Goal: Task Accomplishment & Management: Use online tool/utility

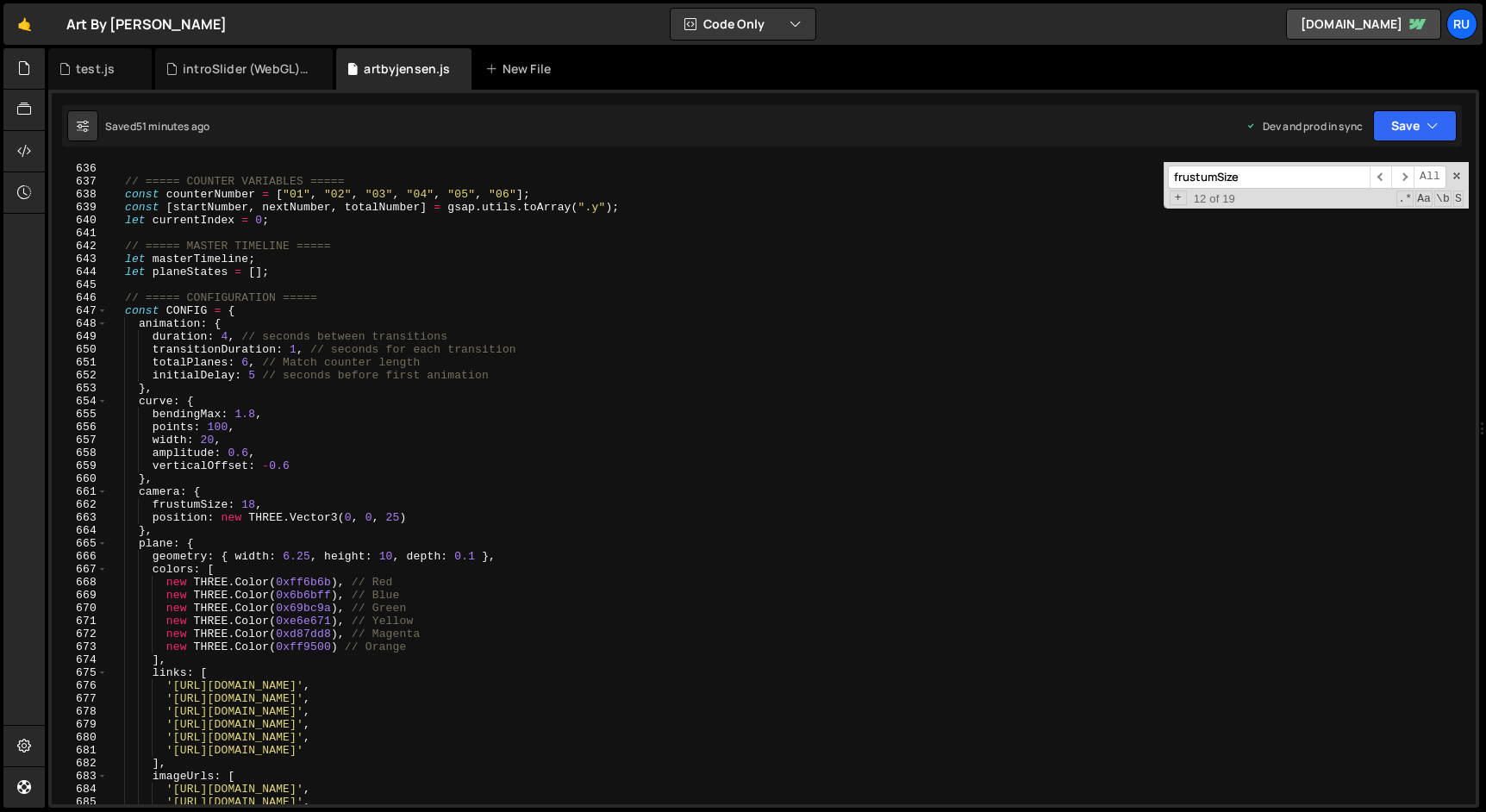
scroll to position [7969, 0]
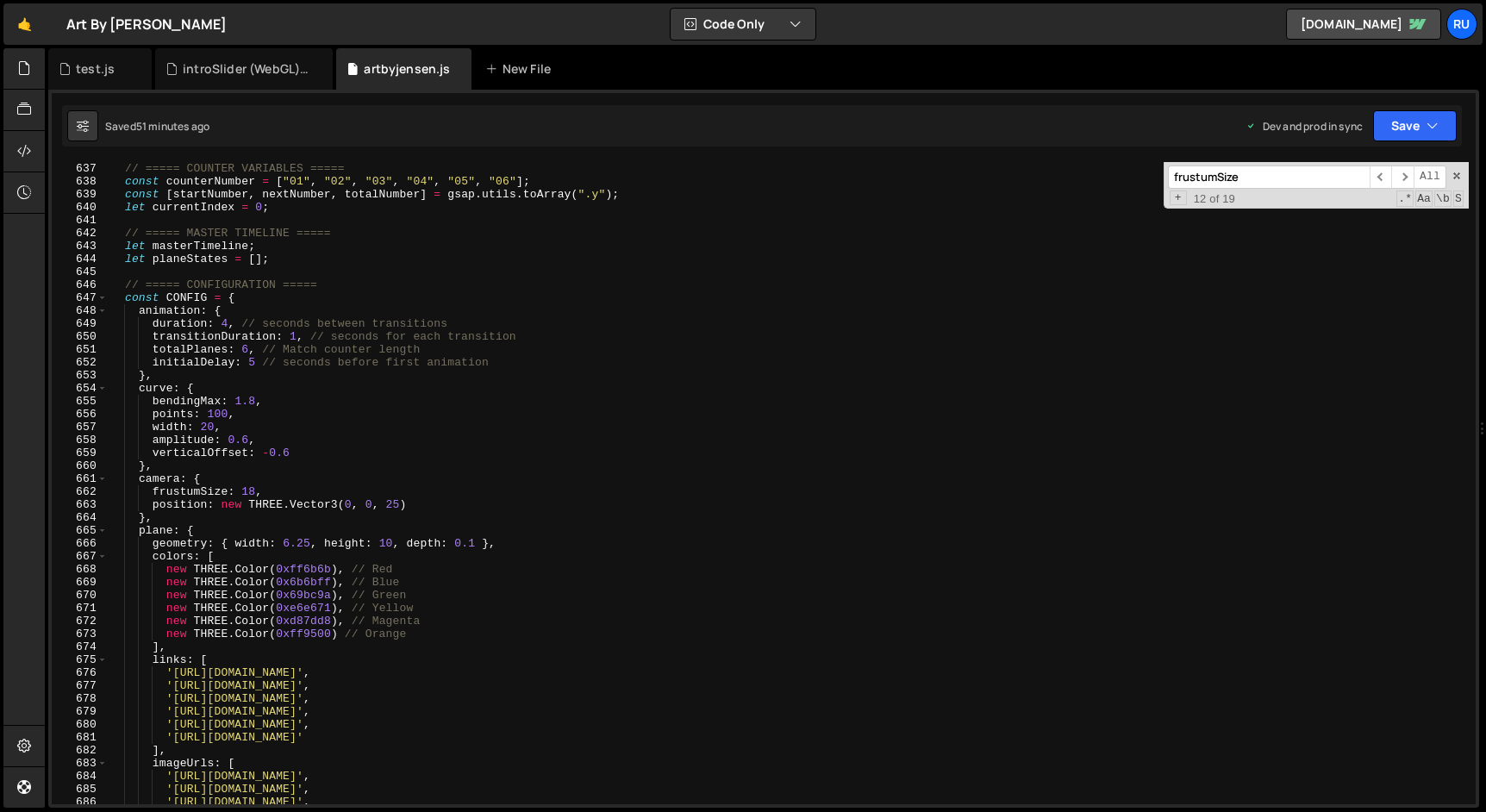
click at [291, 543] on div "// ===== COUNTER VARIABLES ===== const counterNumber = [ "01" , "02" , "03" , "…" at bounding box center [788, 483] width 1361 height 668
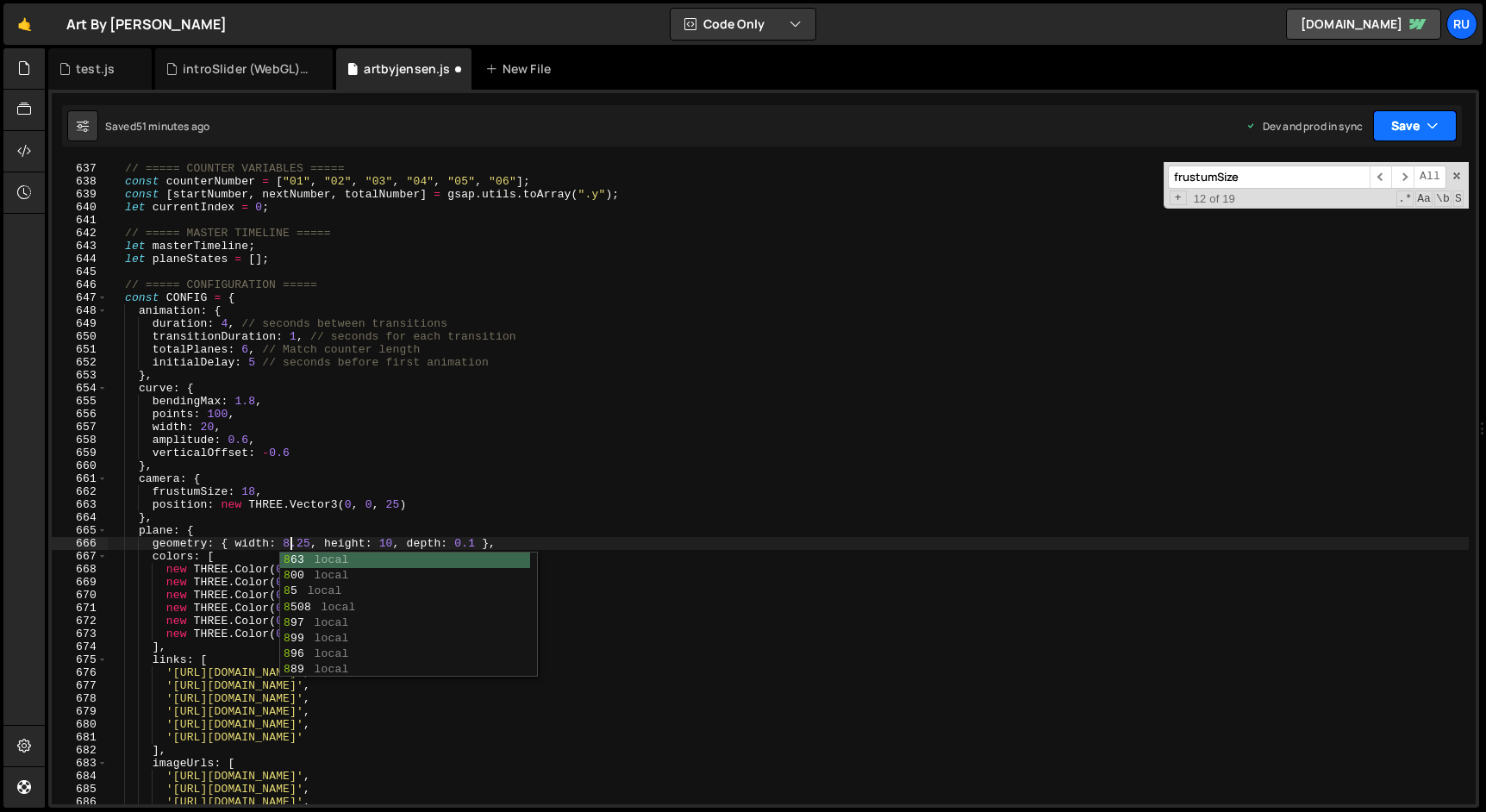
click at [1403, 117] on button "Save" at bounding box center [1414, 126] width 84 height 31
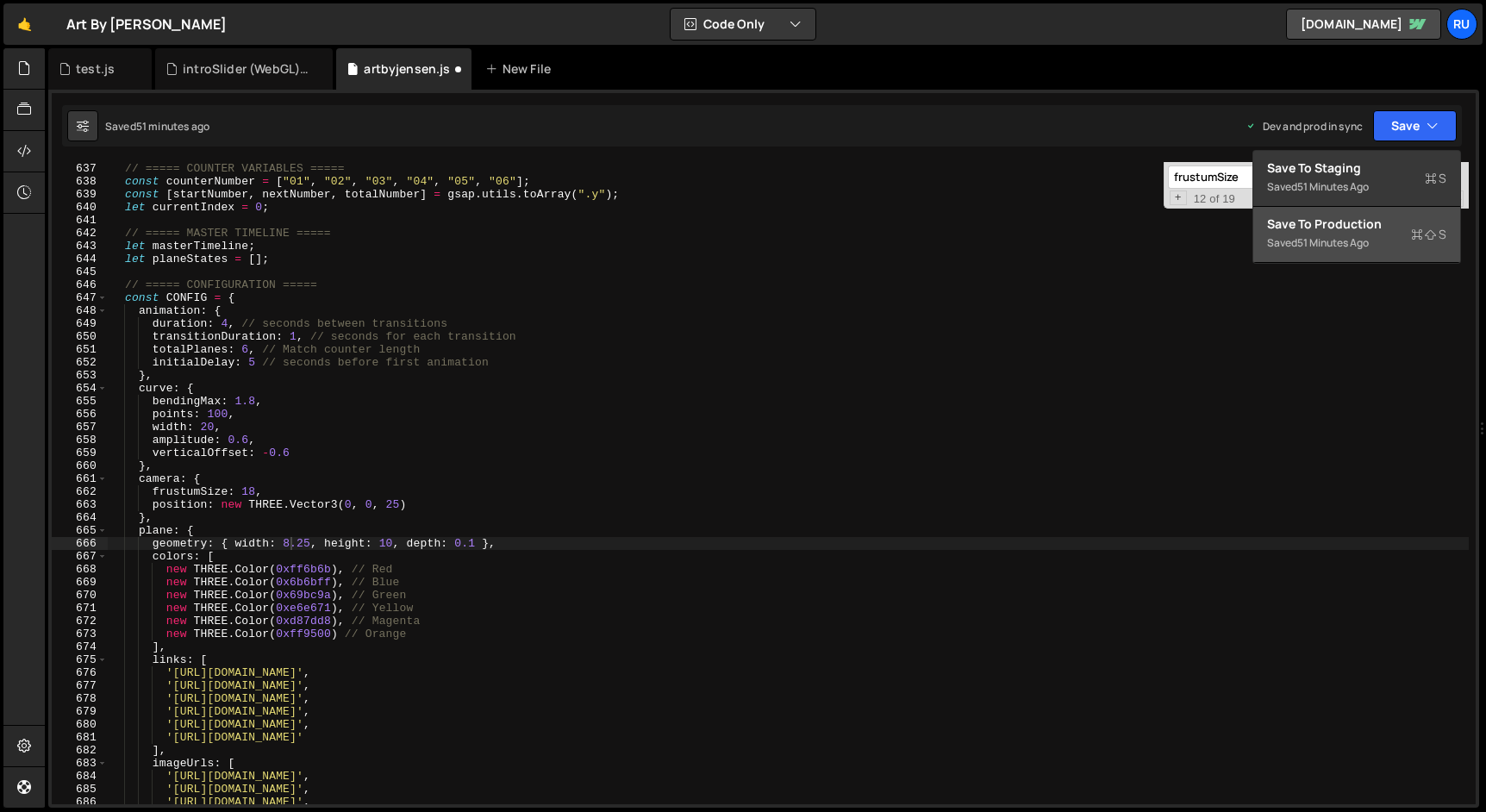
click at [1378, 231] on div "Save to Production S" at bounding box center [1356, 223] width 179 height 17
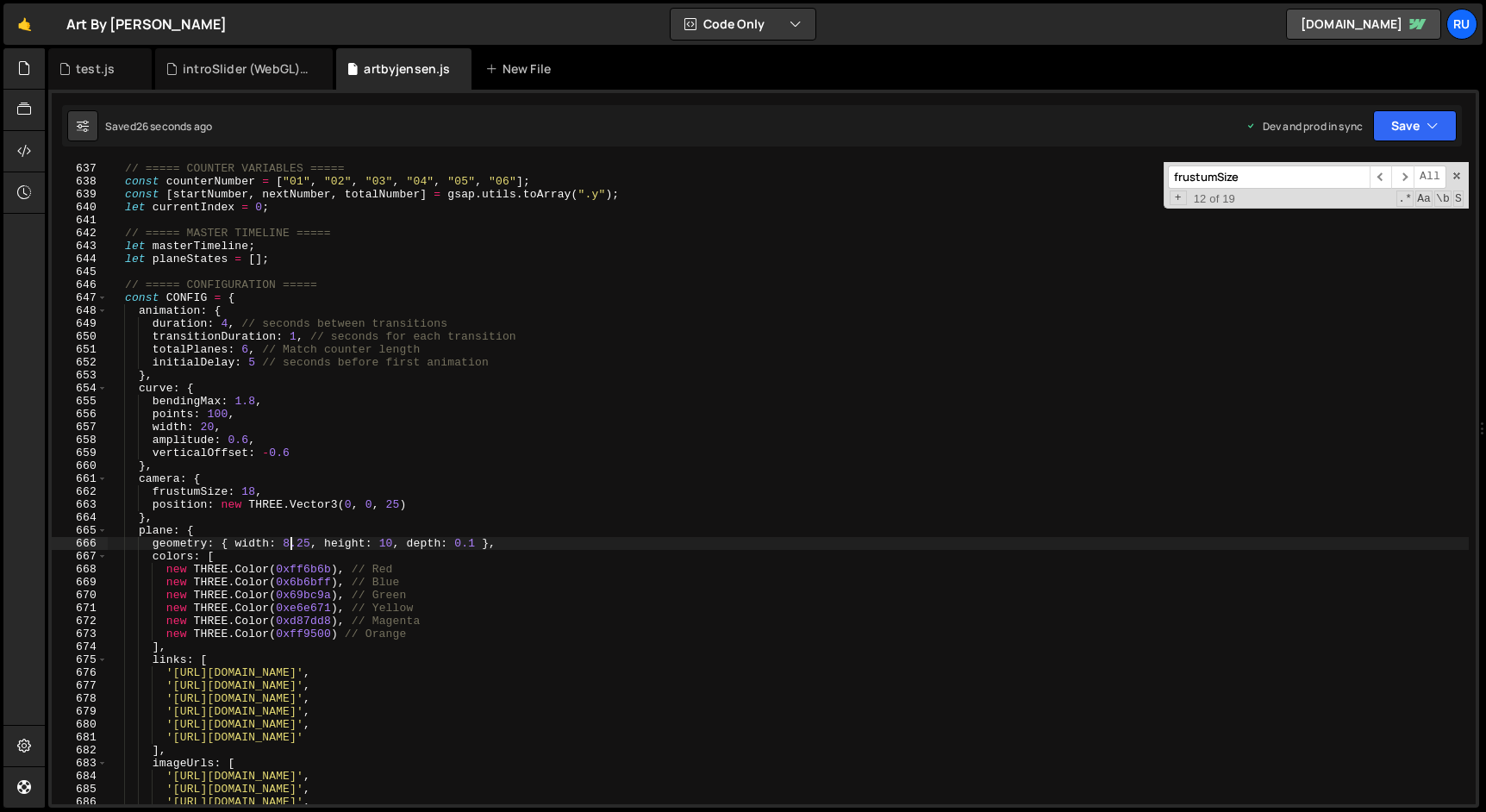
click at [288, 542] on div "// ===== COUNTER VARIABLES ===== const counterNumber = [ "01" , "02" , "03" , "…" at bounding box center [788, 483] width 1361 height 668
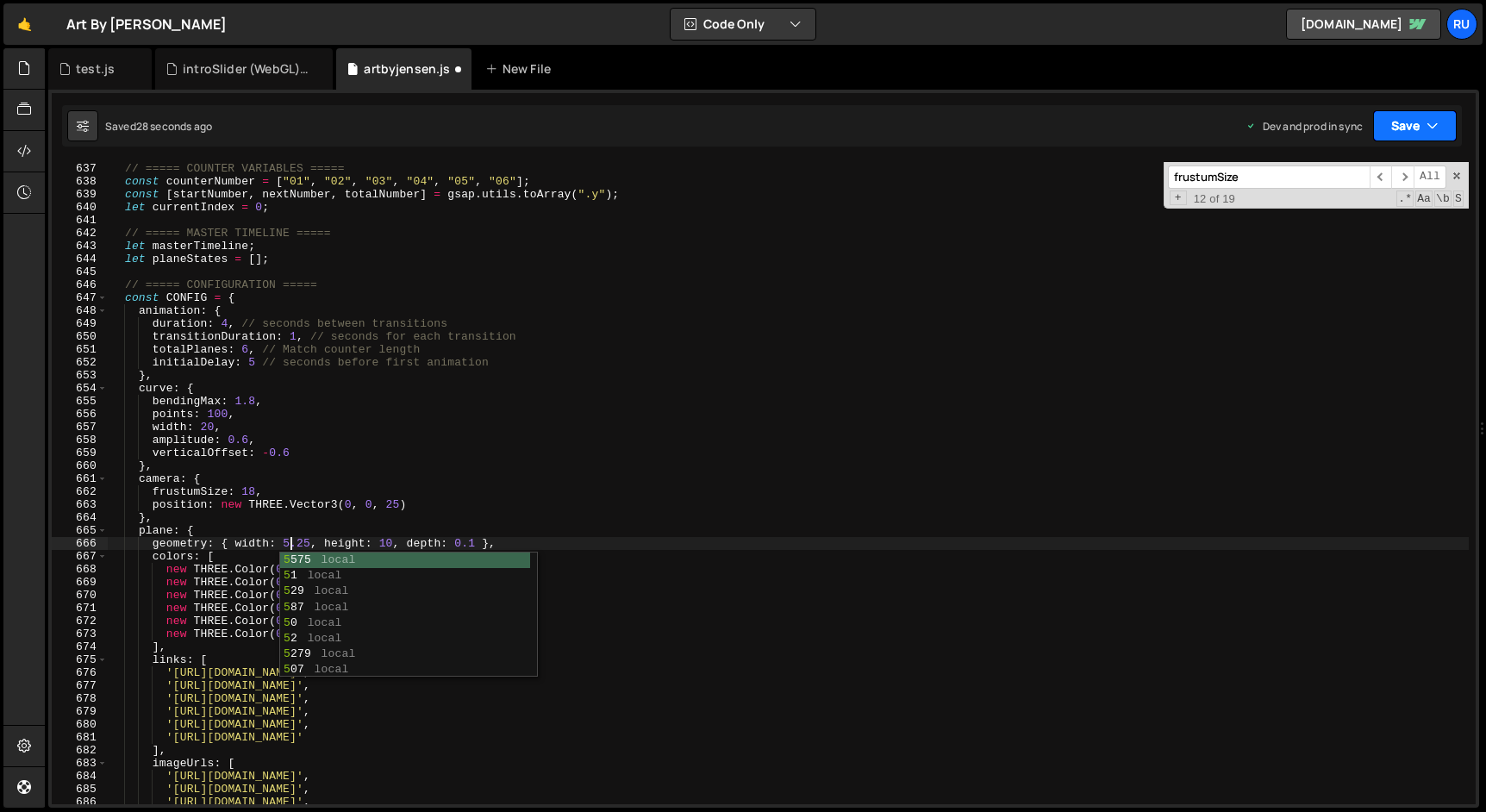
click at [1413, 116] on button "Save" at bounding box center [1414, 126] width 84 height 31
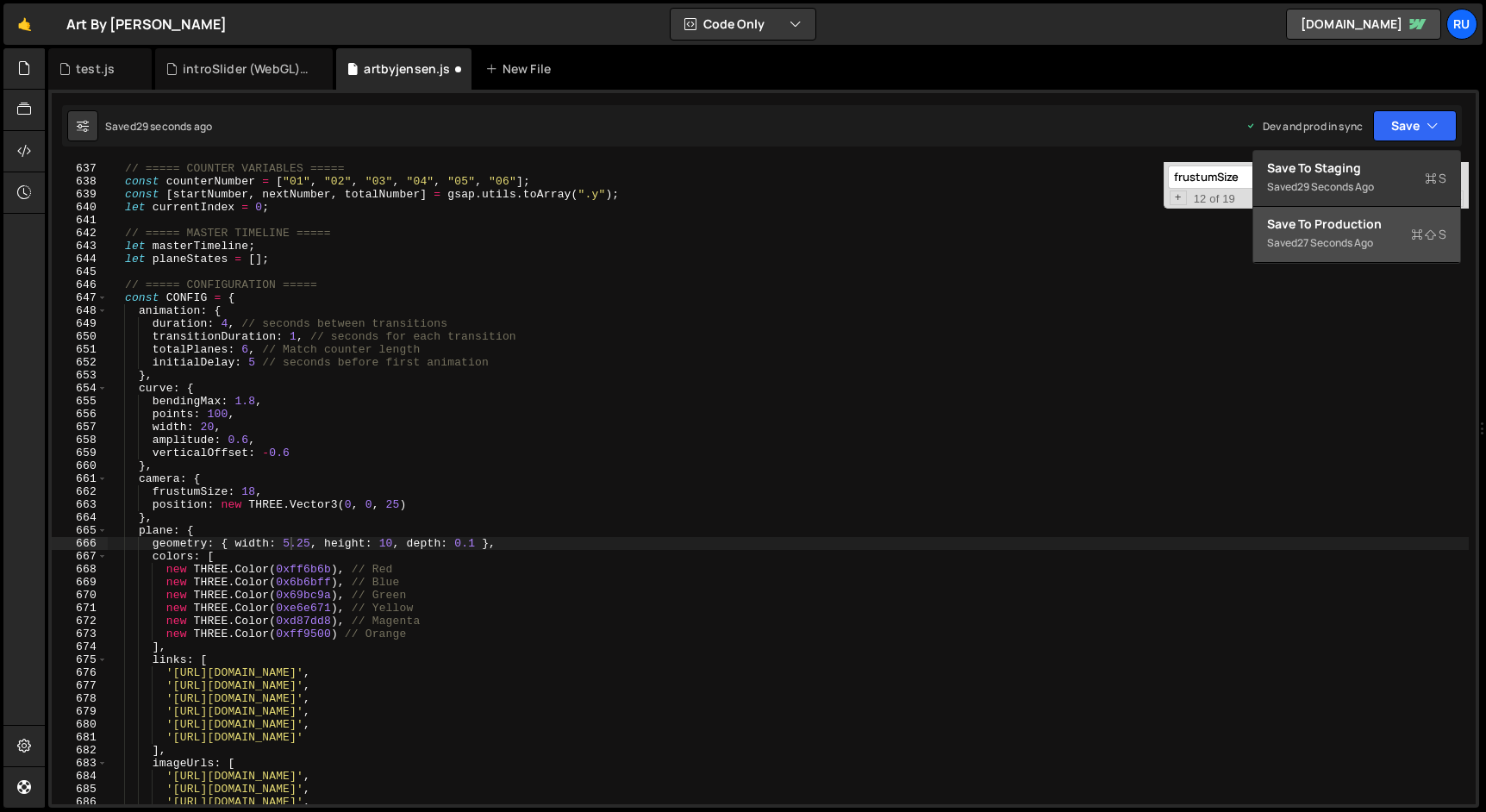
click at [1386, 246] on div "Saved 27 seconds ago" at bounding box center [1356, 243] width 179 height 20
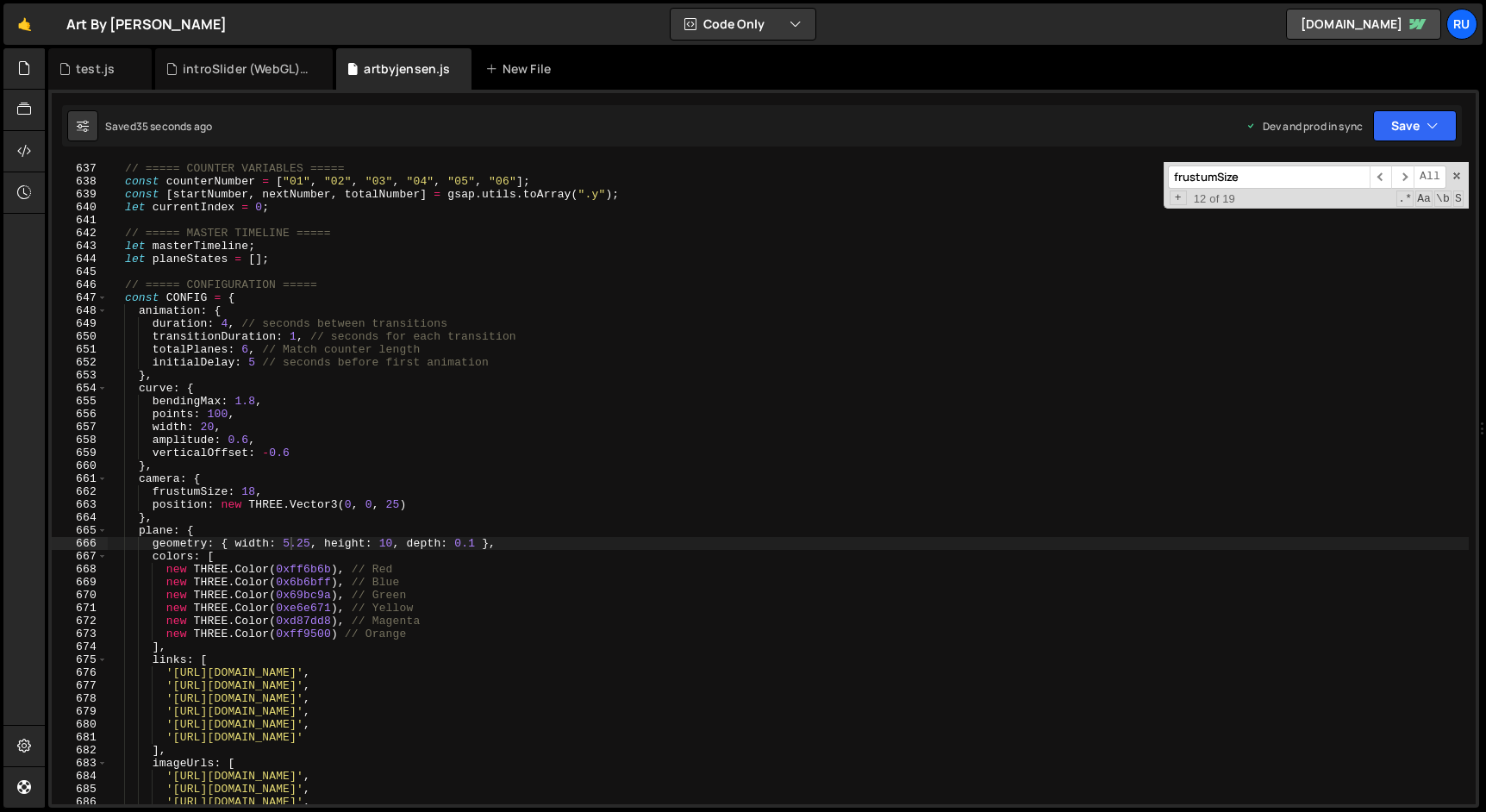
click at [328, 529] on div "// ===== COUNTER VARIABLES ===== const counterNumber = [ "01" , "02" , "03" , "…" at bounding box center [788, 483] width 1361 height 668
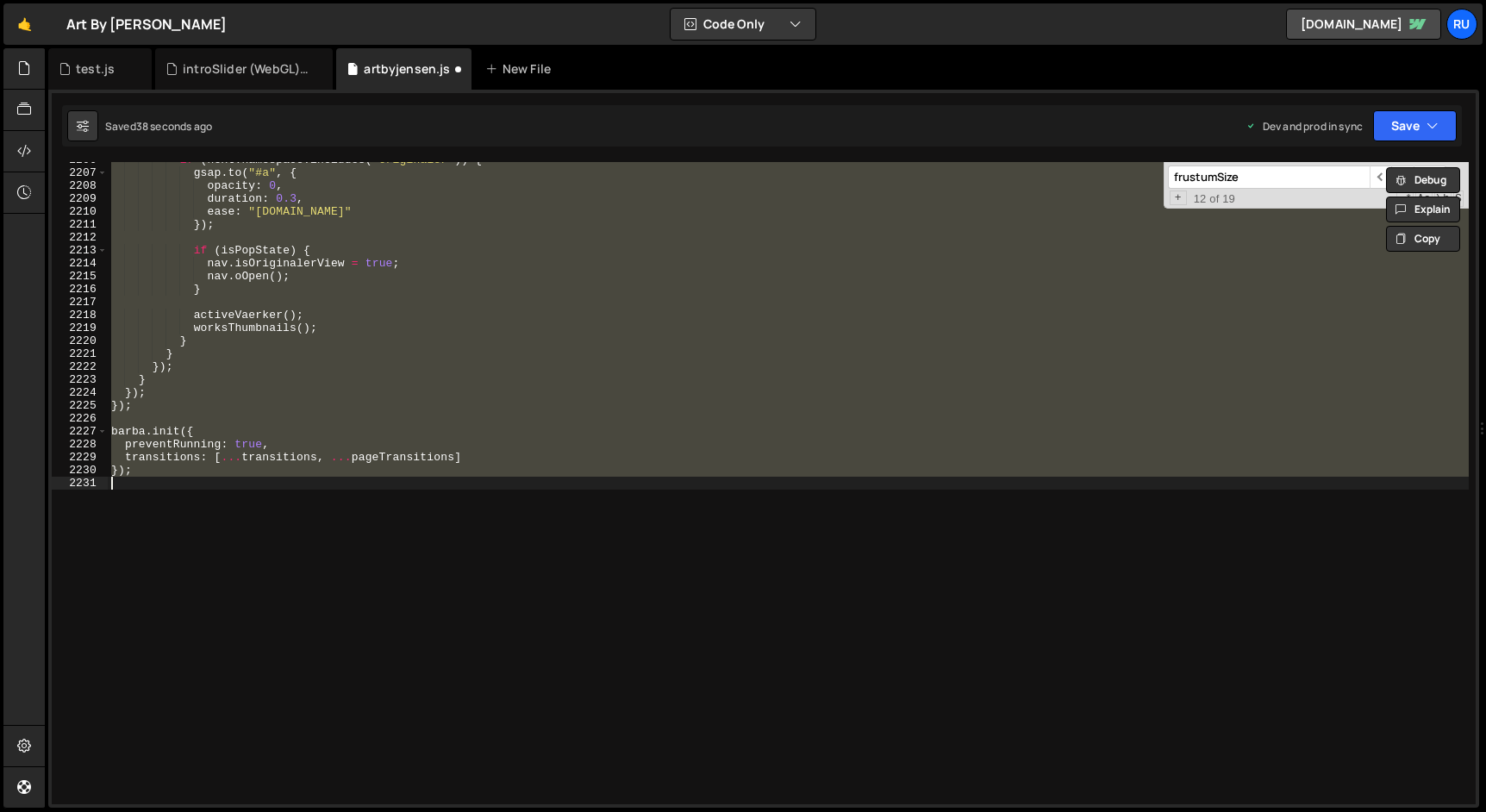
scroll to position [8021, 0]
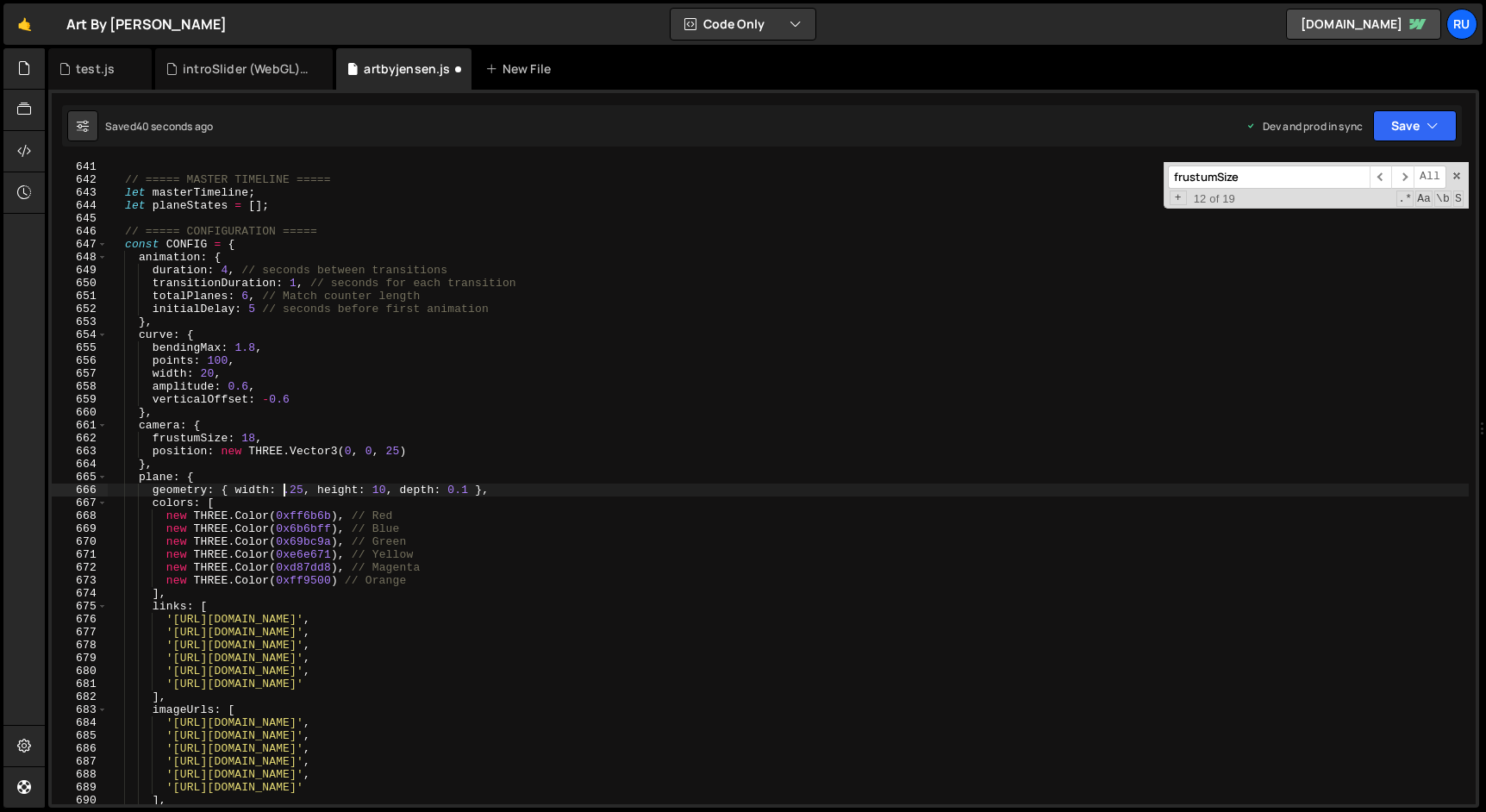
type textarea "geometry: { width: 6.25, height: 10, depth: 0.1 },"
drag, startPoint x: 311, startPoint y: 491, endPoint x: 281, endPoint y: 491, distance: 30.0
click at [281, 491] on div "// ===== MASTER TIMELINE ===== let masterTimeline ; let planeStates = [ ] ; // …" at bounding box center [788, 494] width 1361 height 668
click at [1247, 178] on input "frustumSize" at bounding box center [1268, 177] width 201 height 23
paste input "6.25"
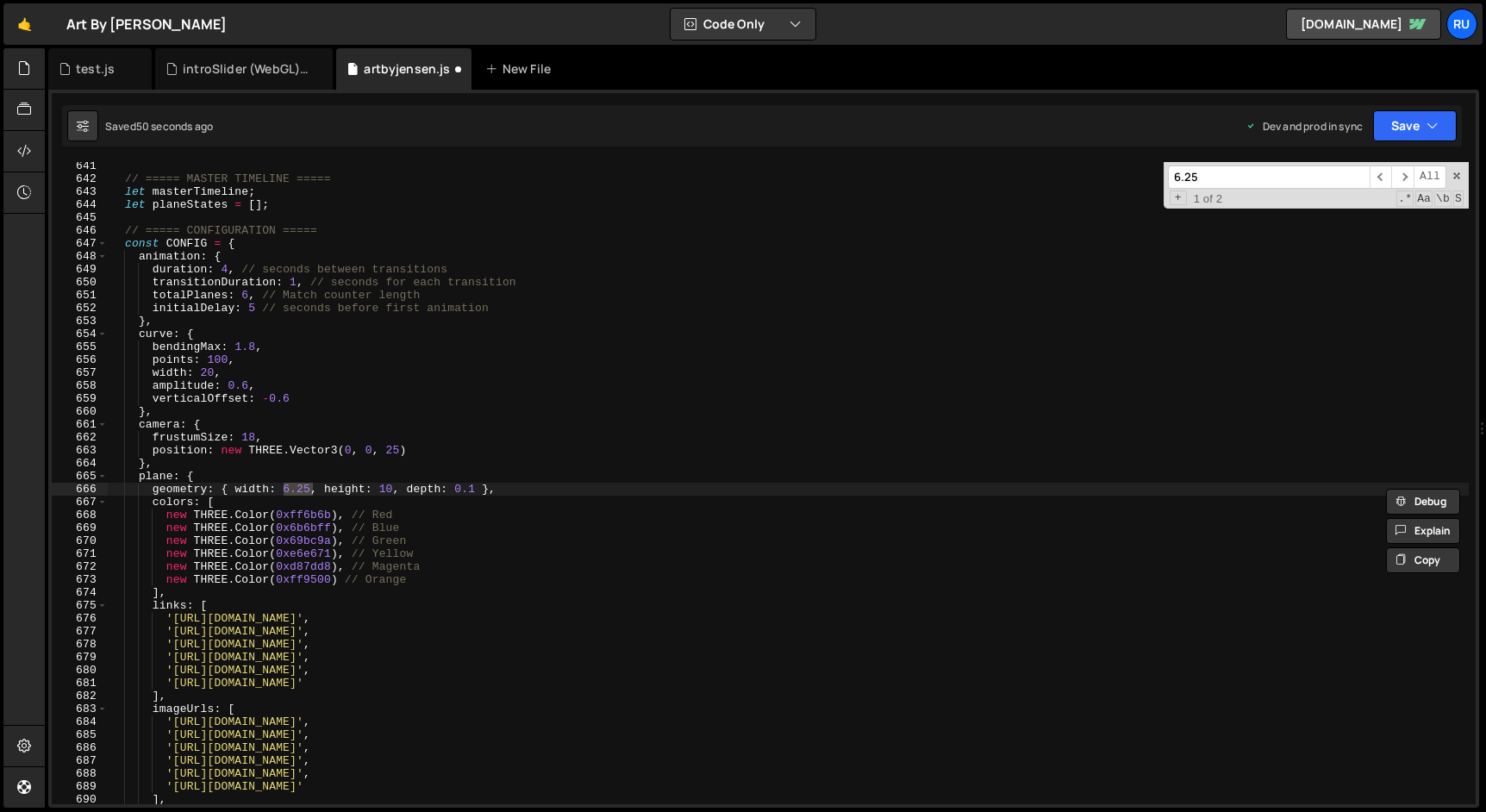
scroll to position [8178, 0]
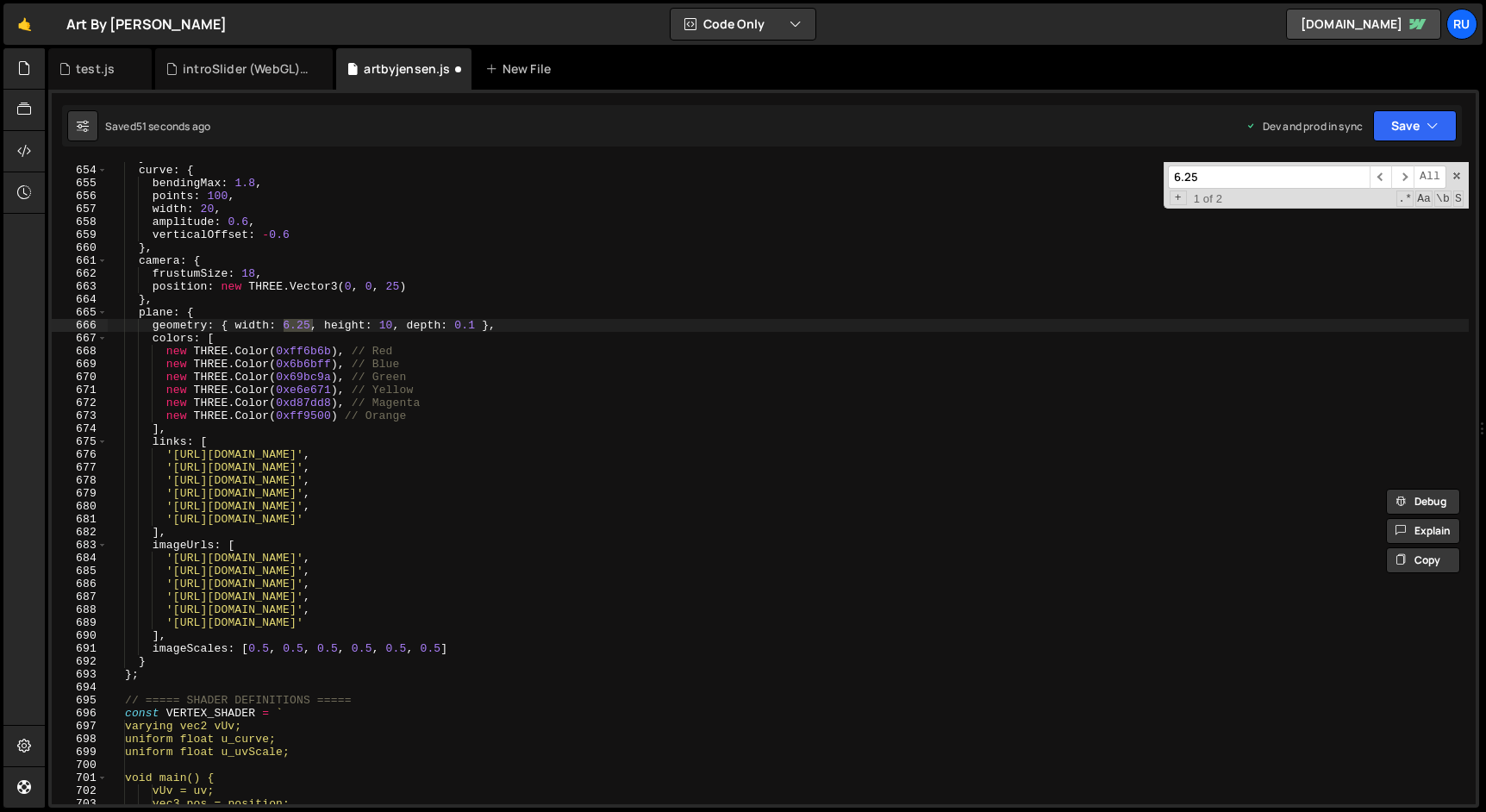
type input "6.25"
click at [329, 460] on div "} , curve : { bendingMax : 1.8 , points : 100 , width : 20 , amplitude : 0.6 , …" at bounding box center [788, 485] width 1361 height 668
click at [1412, 124] on button "Save" at bounding box center [1414, 126] width 84 height 31
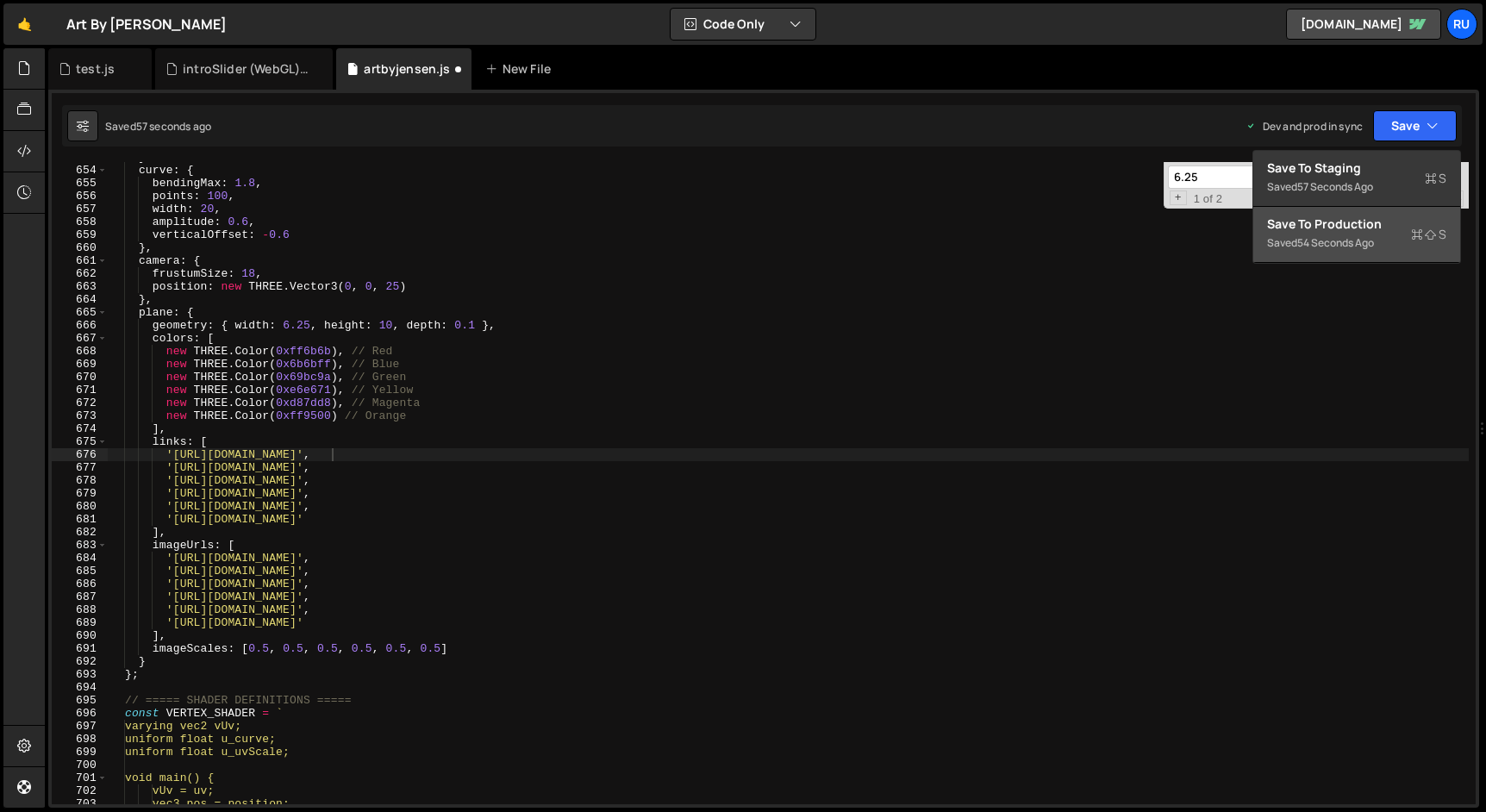
click at [1384, 241] on div "Saved 54 seconds ago" at bounding box center [1356, 243] width 179 height 20
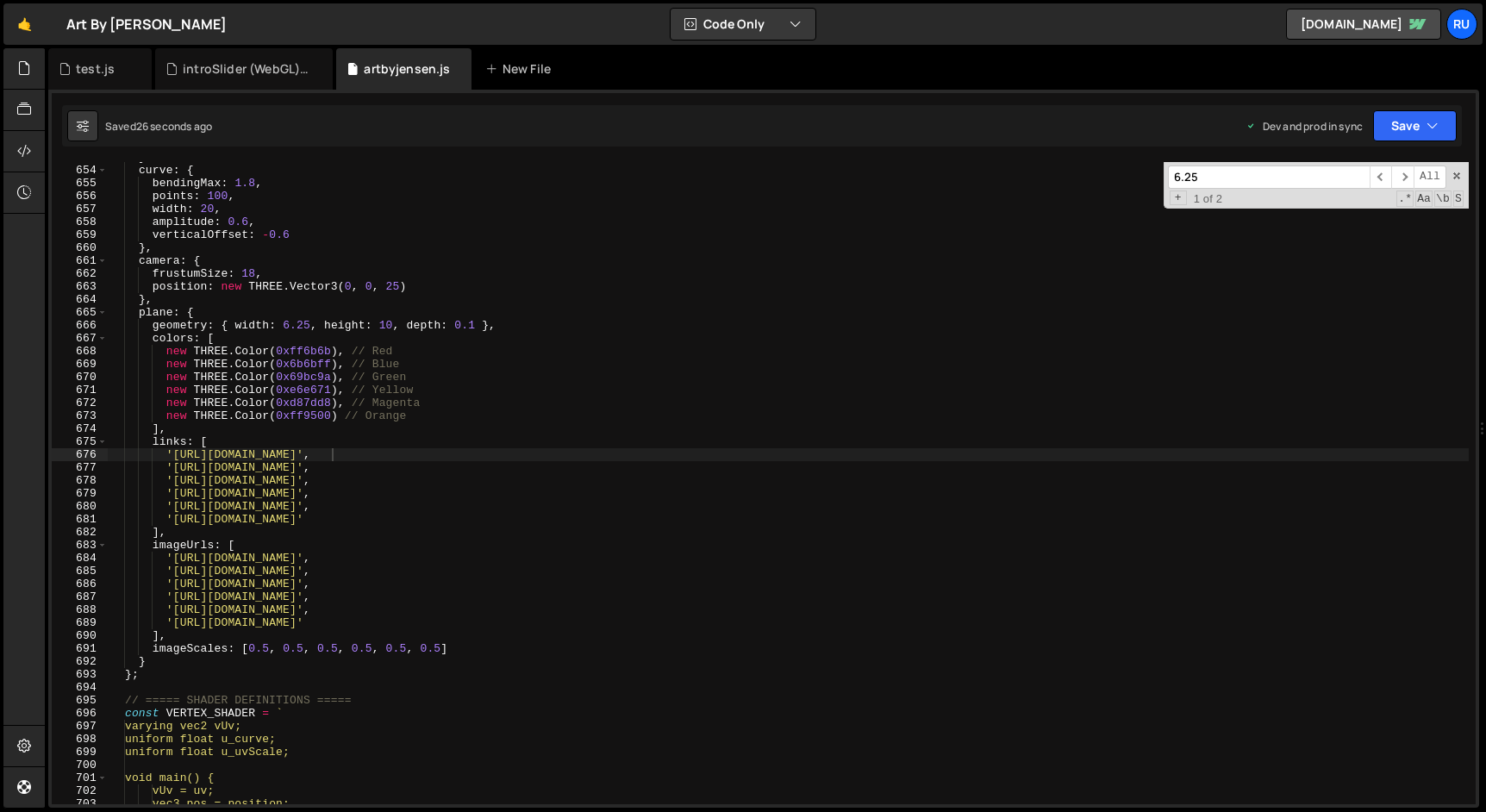
click at [308, 324] on div "} , curve : { bendingMax : 1.8 , points : 100 , width : 20 , amplitude : 0.6 , …" at bounding box center [788, 485] width 1361 height 668
click at [1412, 120] on button "Save" at bounding box center [1414, 126] width 84 height 31
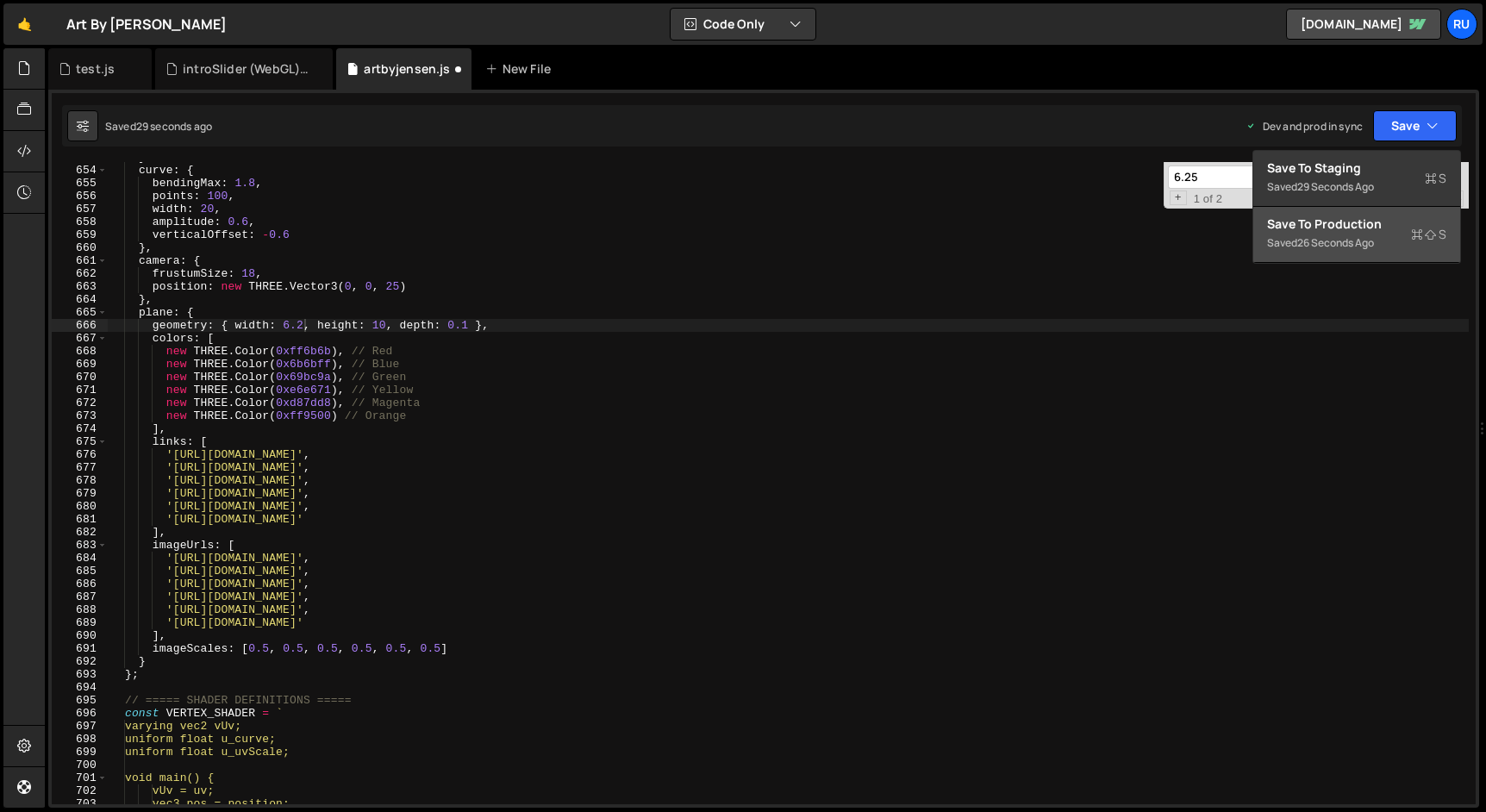
click at [1397, 240] on div "Saved 26 seconds ago" at bounding box center [1356, 243] width 179 height 20
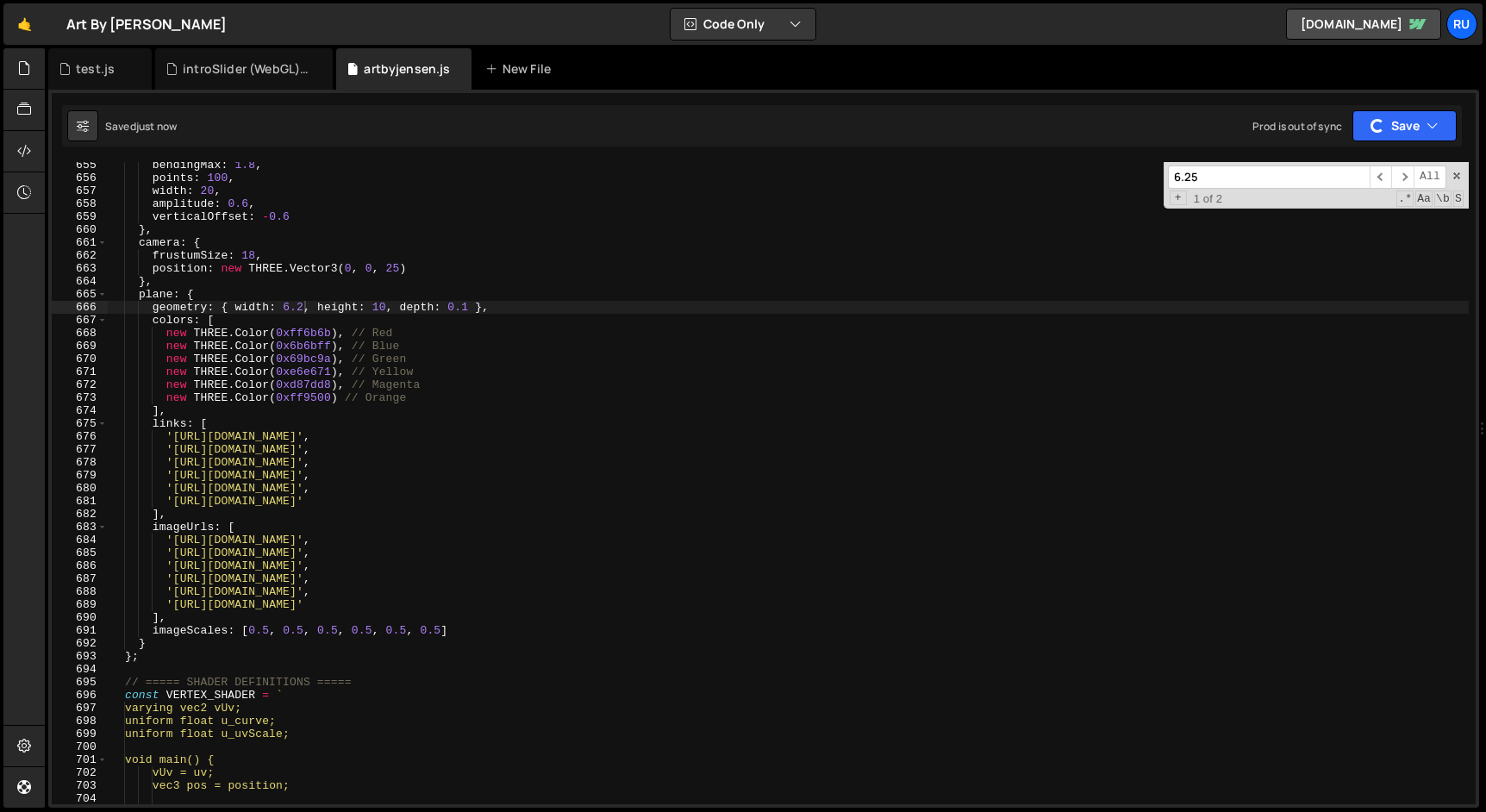
scroll to position [8194, 0]
click at [303, 304] on div "bendingMax : 1.8 , points : 100 , width : 20 , amplitude : 0.6 , verticalOffset…" at bounding box center [788, 492] width 1361 height 668
click at [331, 280] on div "bendingMax : 1.8 , points : 100 , width : 20 , amplitude : 0.6 , verticalOffset…" at bounding box center [788, 492] width 1361 height 668
click at [189, 314] on div "bendingMax : 1.8 , points : 100 , width : 20 , amplitude : 0.6 , verticalOffset…" at bounding box center [788, 492] width 1361 height 668
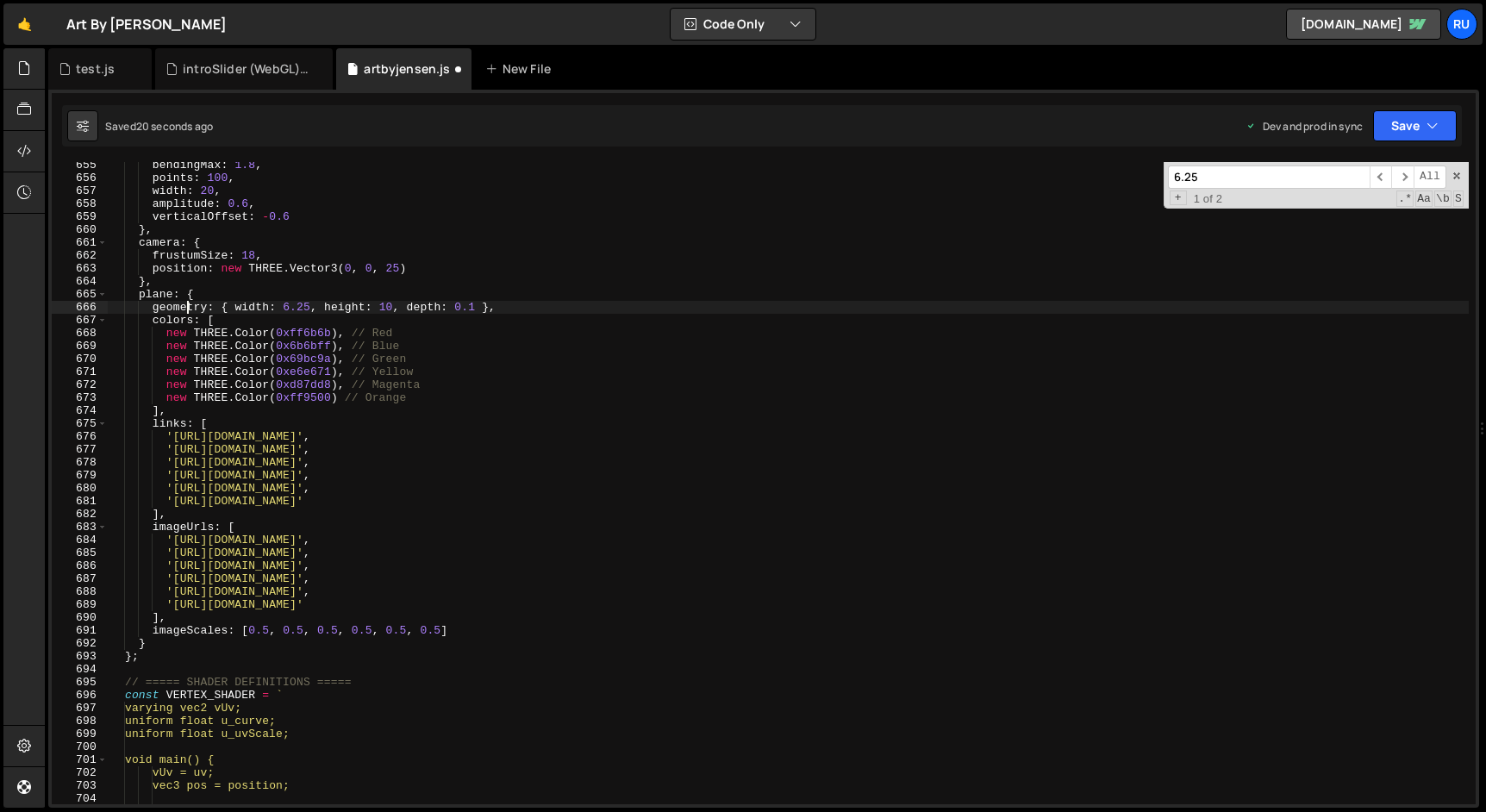
click at [189, 314] on div "bendingMax : 1.8 , points : 100 , width : 20 , amplitude : 0.6 , verticalOffset…" at bounding box center [788, 492] width 1361 height 668
type textarea "geometry: { width: 6.25, height: 10, depth: 0.1 },"
click at [1313, 182] on input "6.25" at bounding box center [1268, 177] width 201 height 23
paste input "geometry"
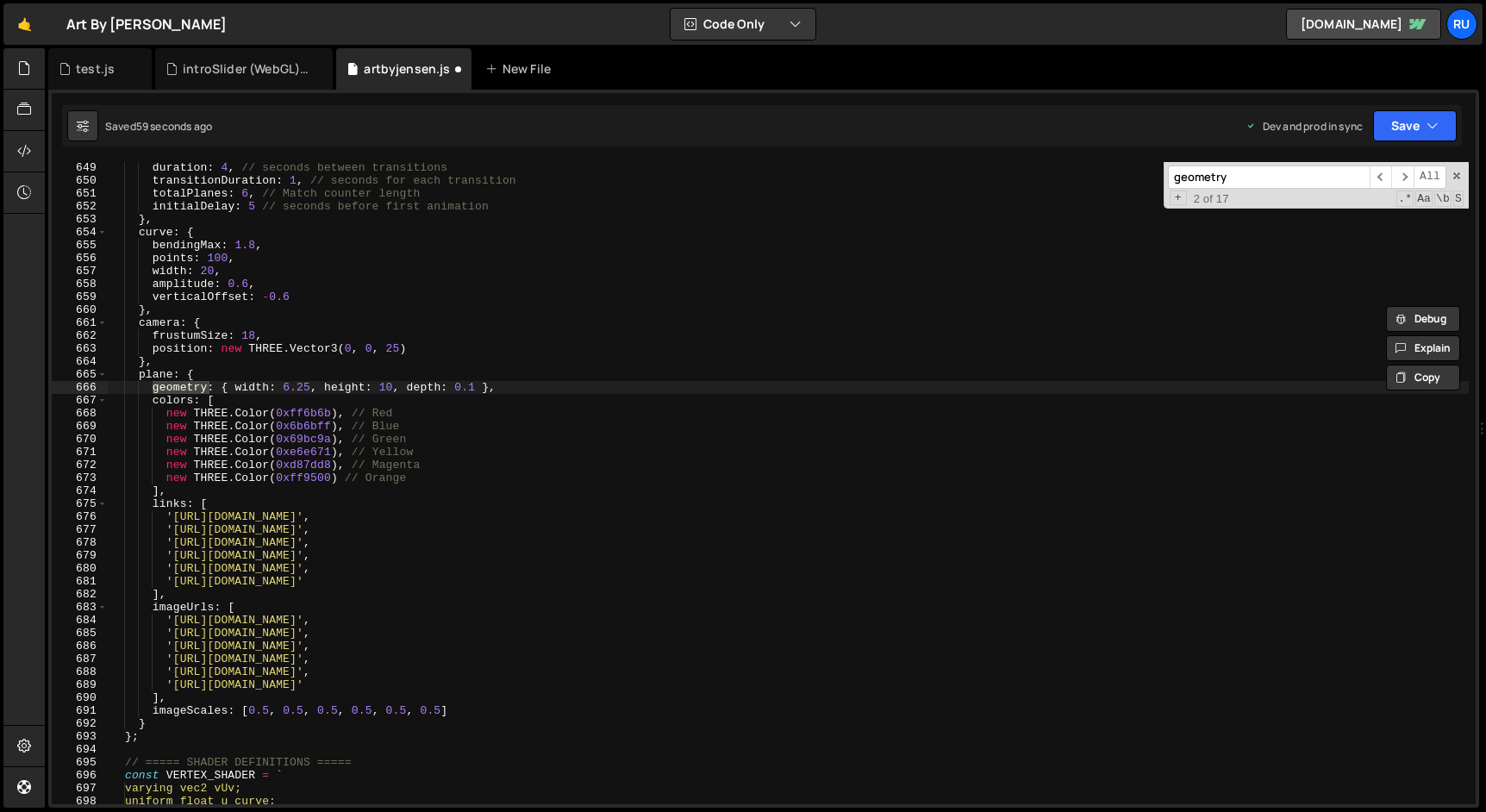
scroll to position [8118, 0]
type input "geometry"
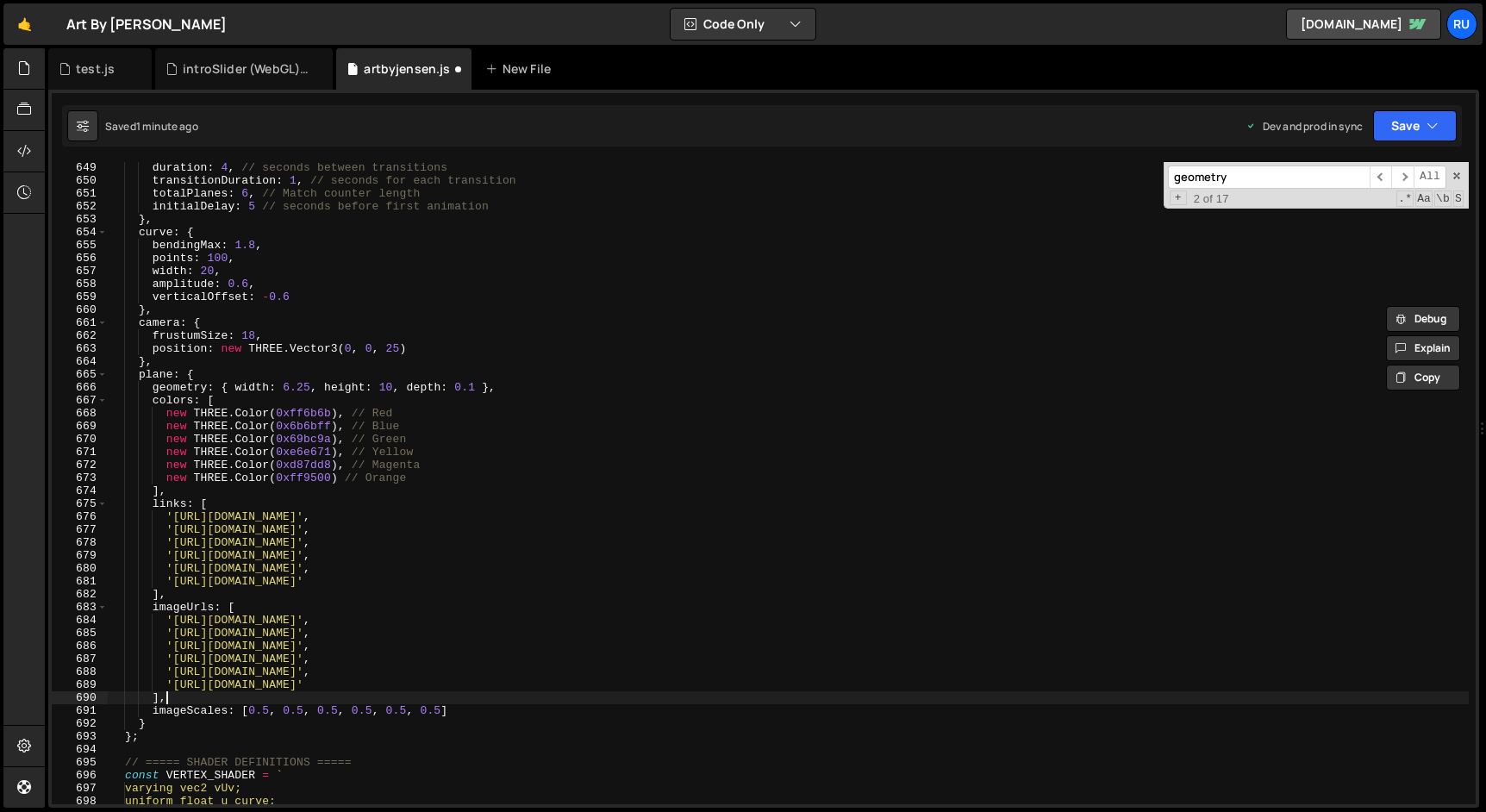
click at [193, 703] on div "duration : 4 , // seconds between transitions transitionDuration : 1 , // secon…" at bounding box center [788, 495] width 1361 height 668
click at [191, 713] on div "duration : 4 , // seconds between transitions transitionDuration : 1 , // secon…" at bounding box center [788, 495] width 1361 height 668
type textarea "imageScales: [0.5, 0.5, 0.5, 0.5, 0.5, 0.5]"
click at [191, 713] on div "duration : 4 , // seconds between transitions transitionDuration : 1 , // secon…" at bounding box center [788, 495] width 1361 height 668
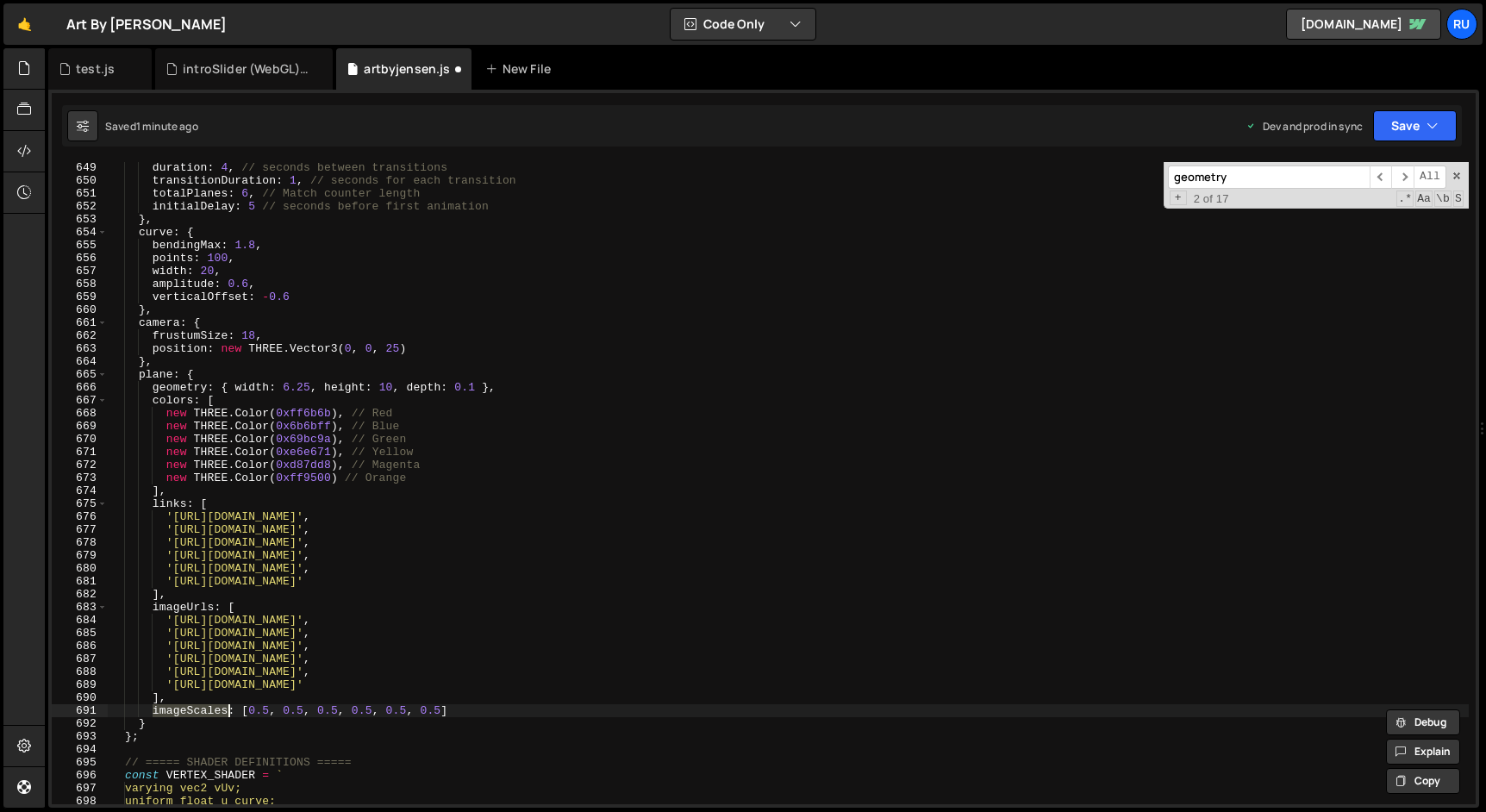
click at [1303, 173] on input "geometry" at bounding box center [1268, 177] width 201 height 23
paste input "imageScales"
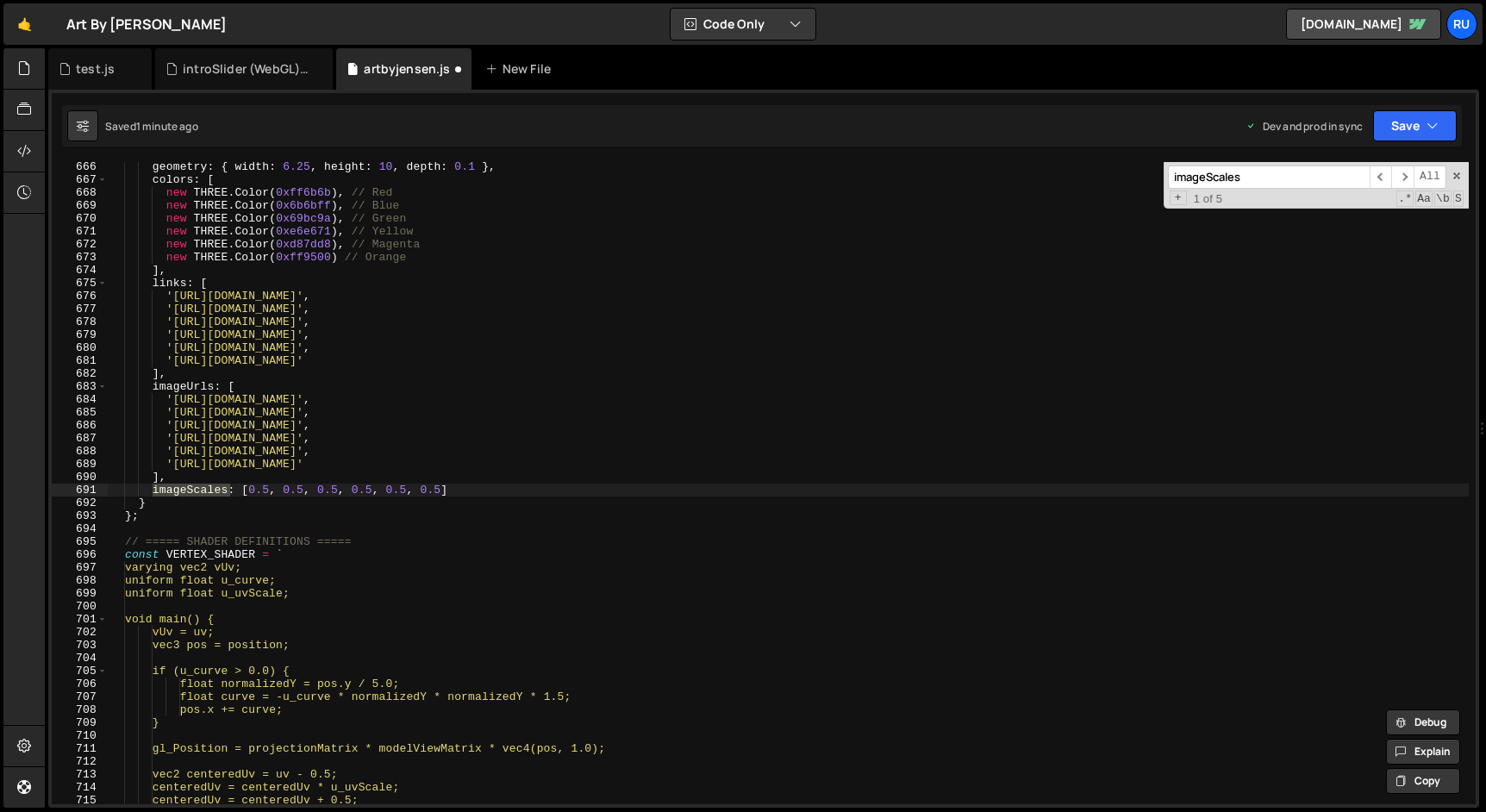
scroll to position [8330, 0]
type input "imageScales"
click at [1396, 120] on button "Save" at bounding box center [1414, 126] width 84 height 31
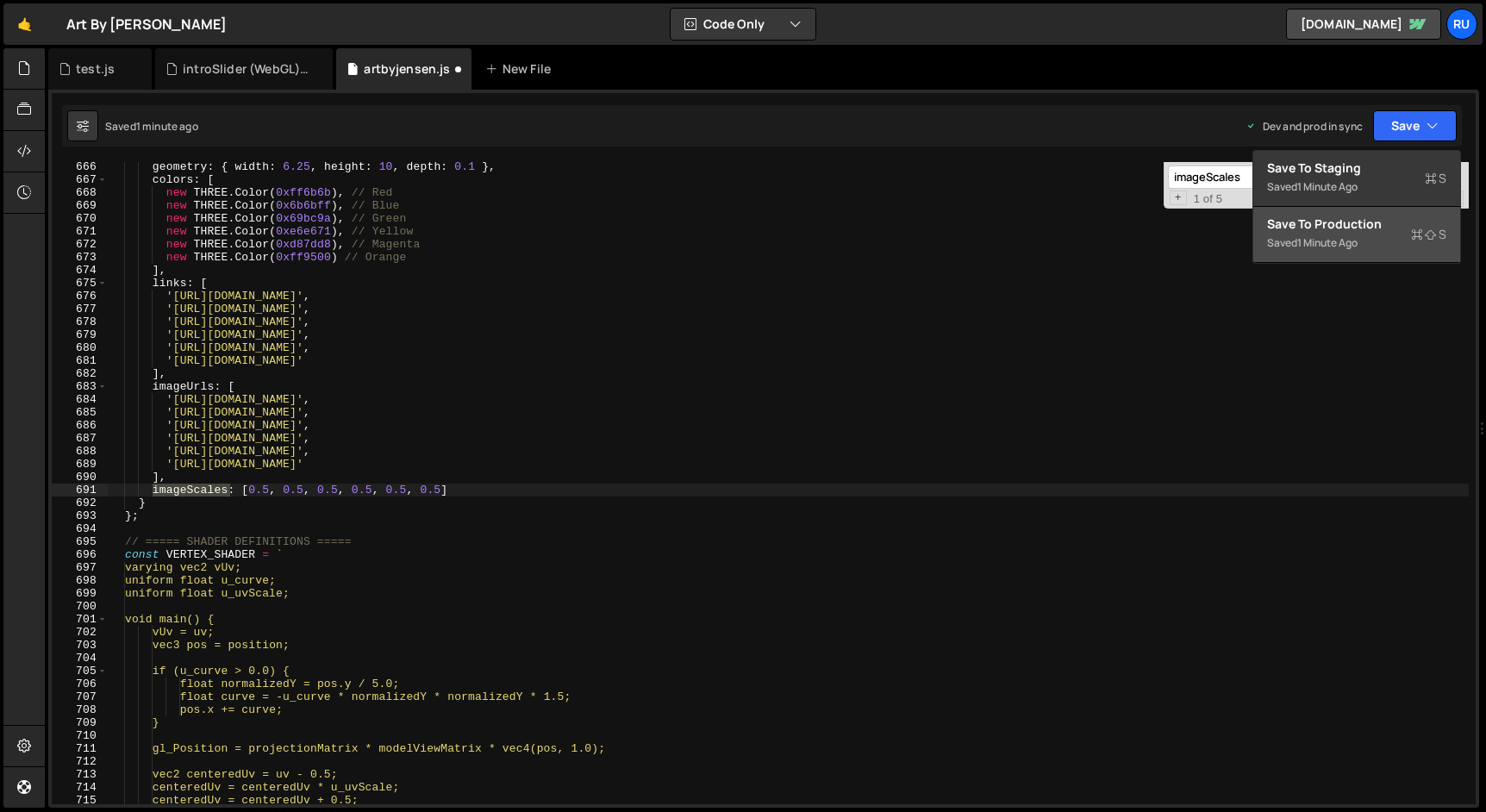
click at [1363, 231] on div "Save to Production S" at bounding box center [1356, 223] width 179 height 17
